Goal: Task Accomplishment & Management: Use online tool/utility

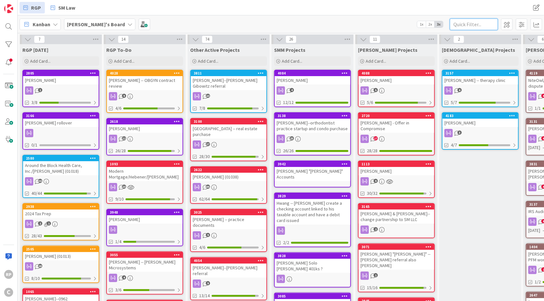
click at [477, 27] on input "text" at bounding box center [474, 25] width 48 height 12
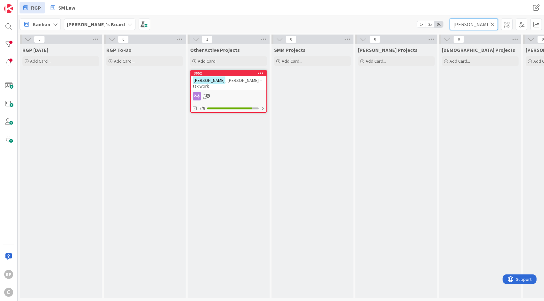
type input "[PERSON_NAME]"
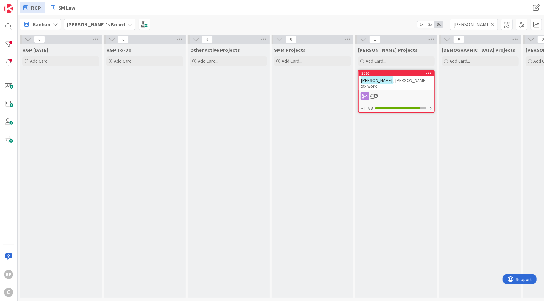
click at [492, 23] on icon at bounding box center [492, 24] width 4 height 6
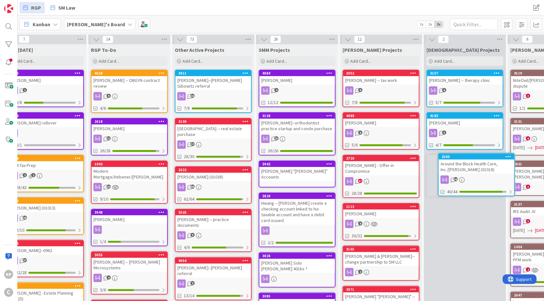
scroll to position [0, 21]
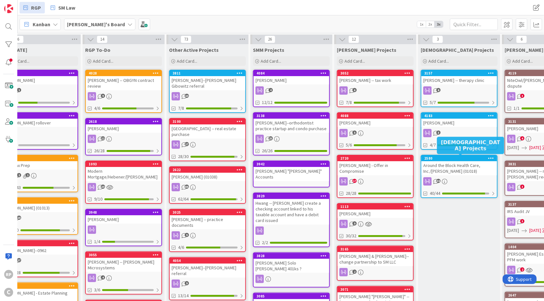
click at [468, 158] on div "2580" at bounding box center [460, 158] width 73 height 4
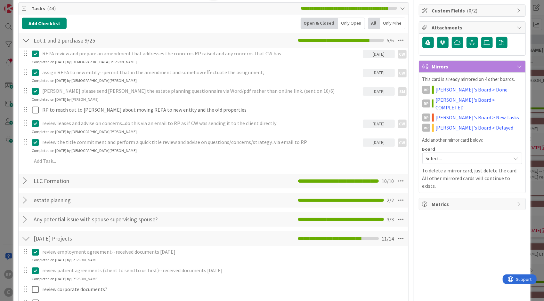
scroll to position [89, 0]
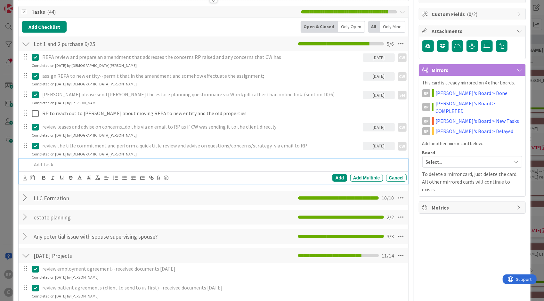
click at [60, 161] on p at bounding box center [218, 164] width 372 height 7
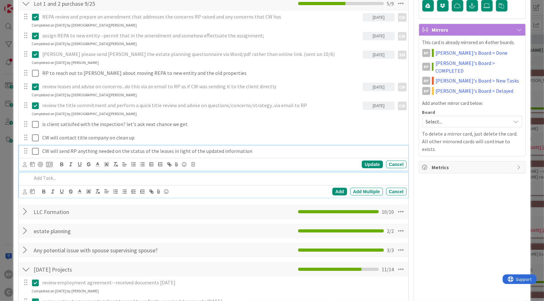
scroll to position [143, 0]
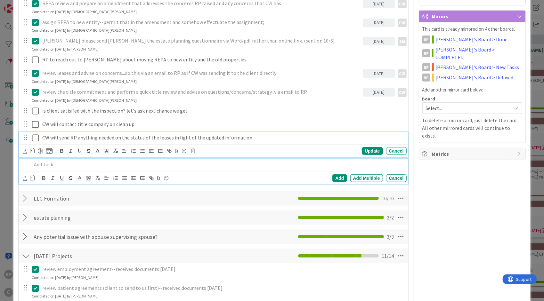
click at [260, 149] on div "CW will send RP anything needed on the status of the leases in light of the upd…" at bounding box center [213, 144] width 389 height 25
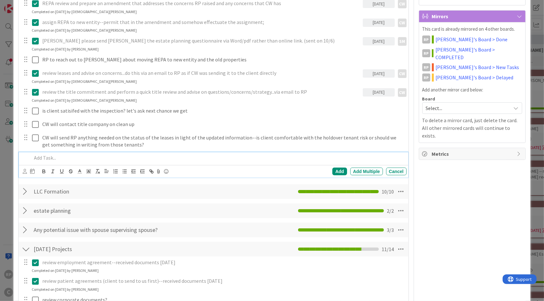
click at [137, 154] on p at bounding box center [218, 157] width 372 height 7
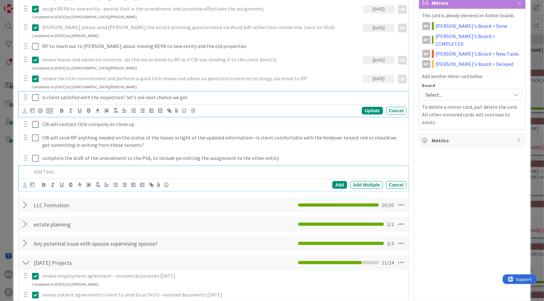
scroll to position [170, 0]
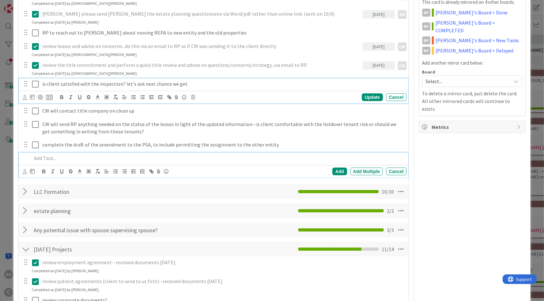
click at [173, 97] on div "is client satisifed with the inspection? let's ask next chance we get Update Ca…" at bounding box center [213, 90] width 389 height 25
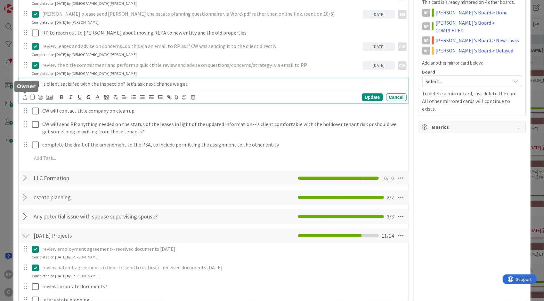
click at [24, 96] on icon at bounding box center [25, 97] width 4 height 5
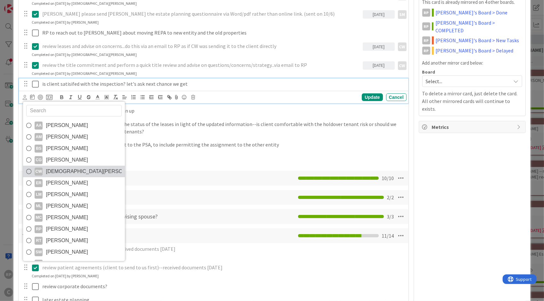
click at [61, 166] on link "CW [DEMOGRAPHIC_DATA][PERSON_NAME]" at bounding box center [74, 172] width 102 height 12
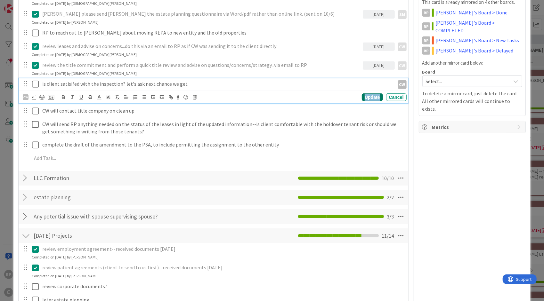
click at [367, 99] on div "Update" at bounding box center [372, 98] width 21 height 8
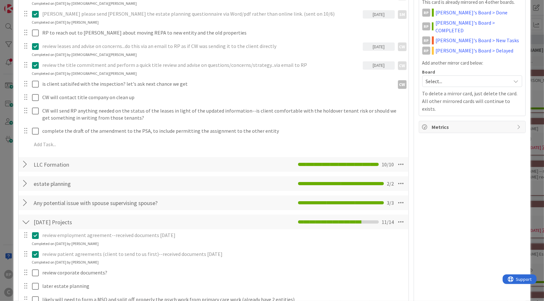
click at [65, 102] on div "CW will contact title company on clean up Update Cancel" at bounding box center [213, 98] width 389 height 12
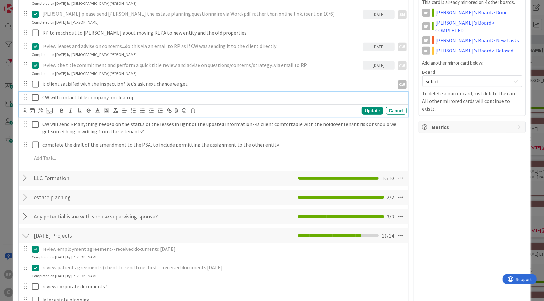
click at [74, 97] on p "CW will contact title company on clean up" at bounding box center [223, 97] width 362 height 7
drag, startPoint x: 59, startPoint y: 95, endPoint x: 51, endPoint y: 149, distance: 54.0
click at [51, 149] on div "REPA review and prepare an amendment that addresses the concerns RP raised and …" at bounding box center [213, 69] width 383 height 196
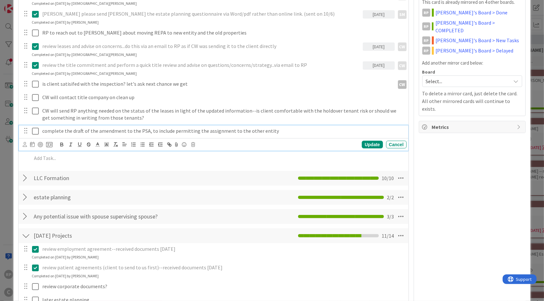
click at [69, 144] on div "complete the draft of the amendment to the PSA, to include permitting the assig…" at bounding box center [213, 138] width 389 height 25
click at [43, 130] on p "complete the draft of the amendment to the PSA, to include permitting the assig…" at bounding box center [223, 130] width 362 height 7
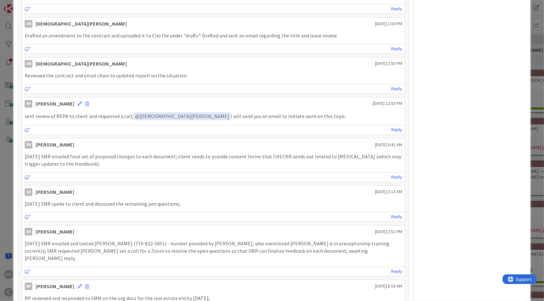
scroll to position [0, 0]
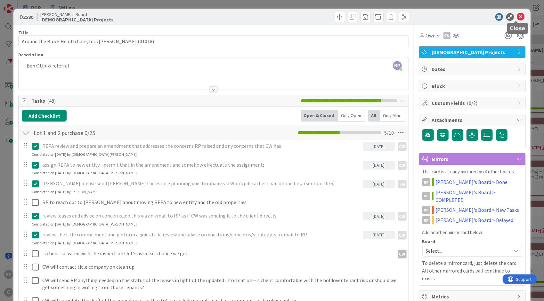
click at [517, 17] on icon at bounding box center [521, 17] width 8 height 8
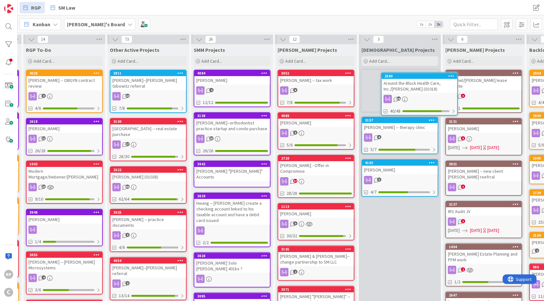
scroll to position [0, 81]
